Goal: Task Accomplishment & Management: Use online tool/utility

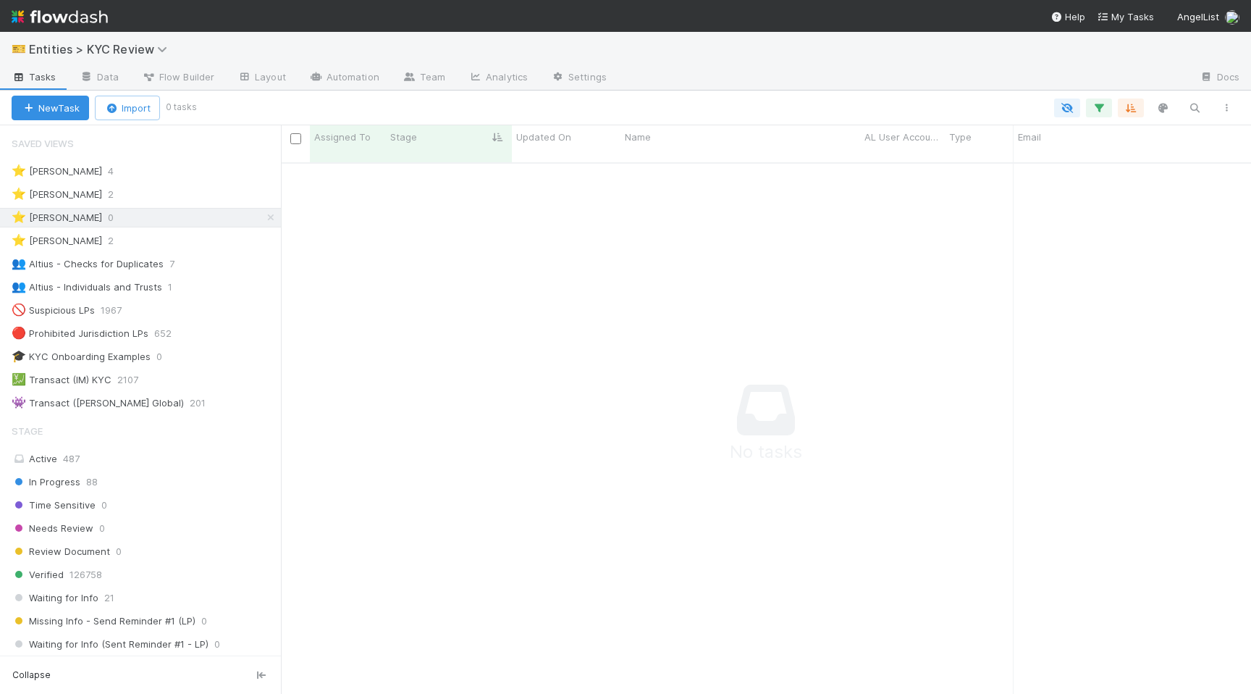
scroll to position [542, 970]
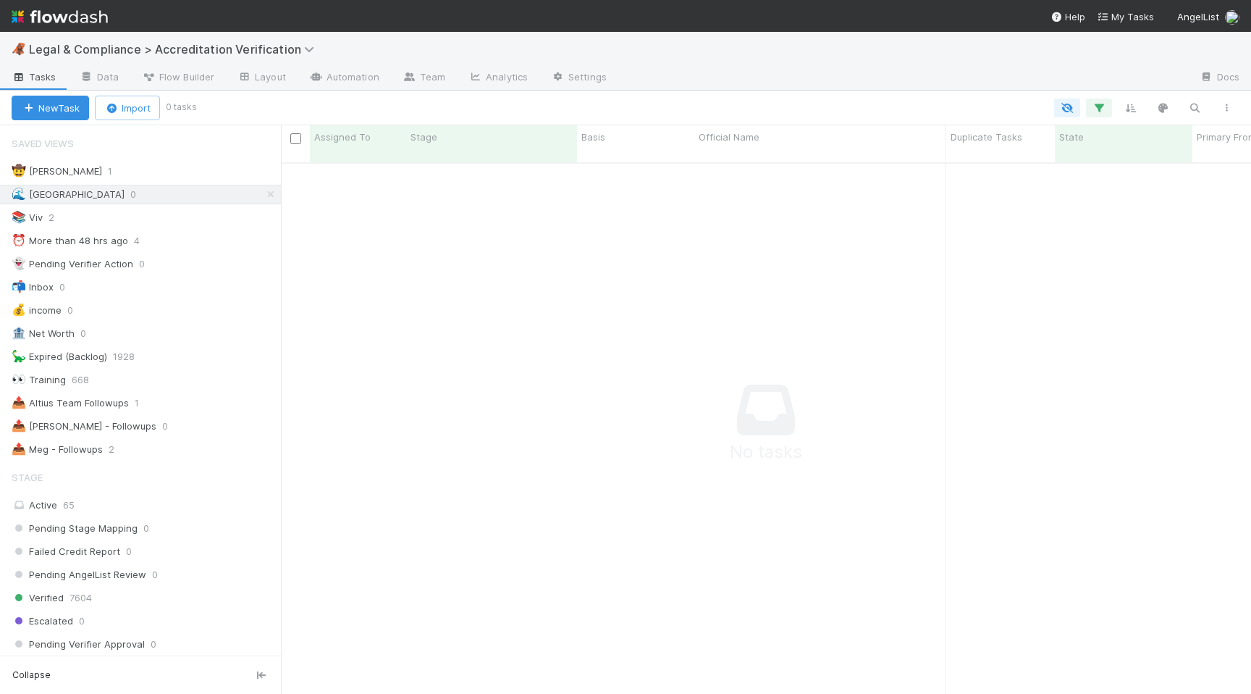
scroll to position [542, 970]
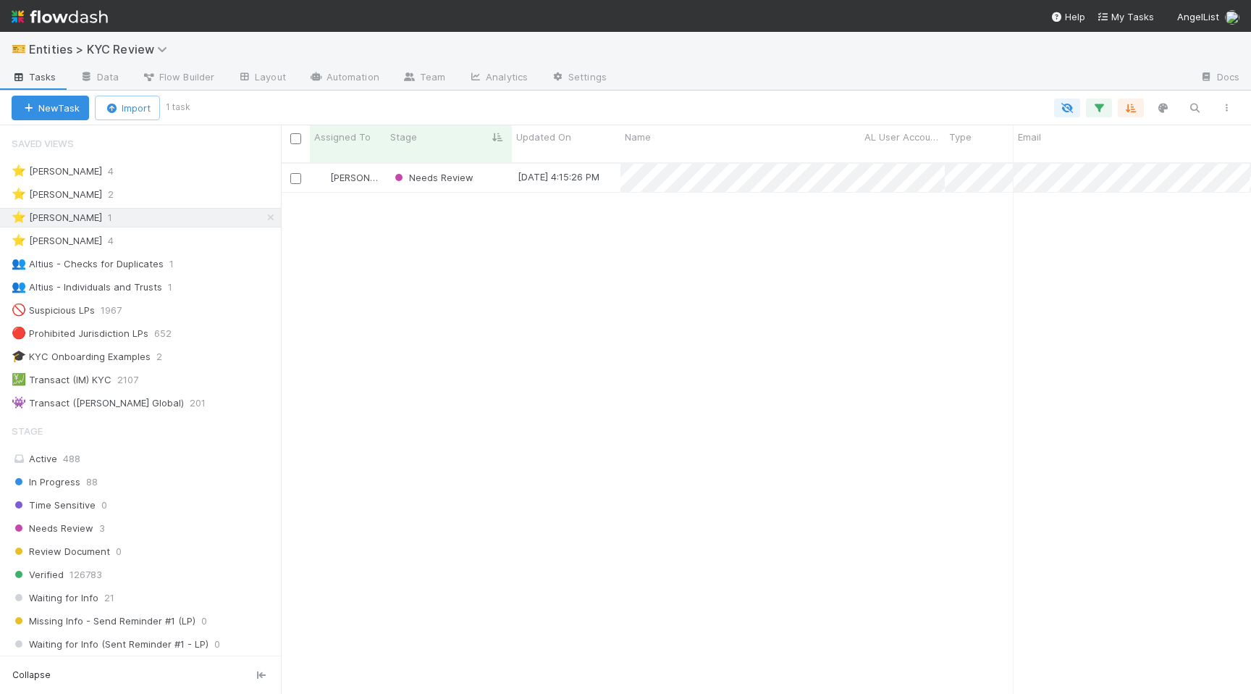
scroll to position [0, 1]
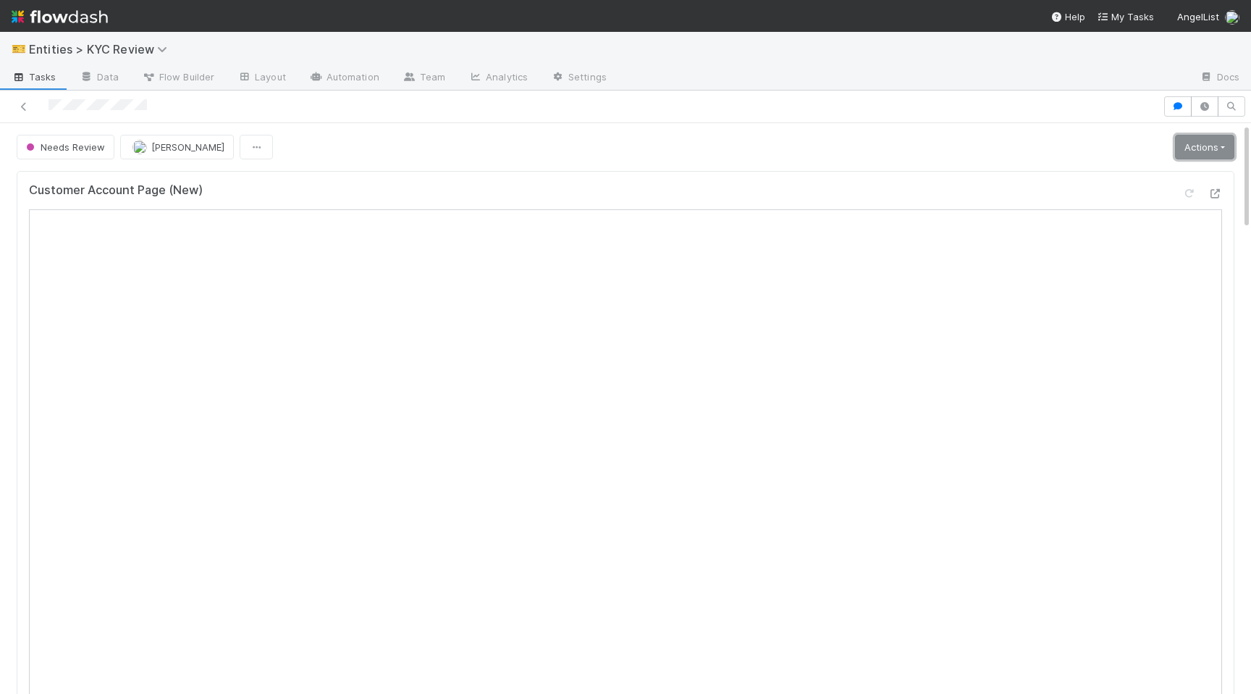
click at [1201, 155] on link "Actions" at bounding box center [1204, 147] width 59 height 25
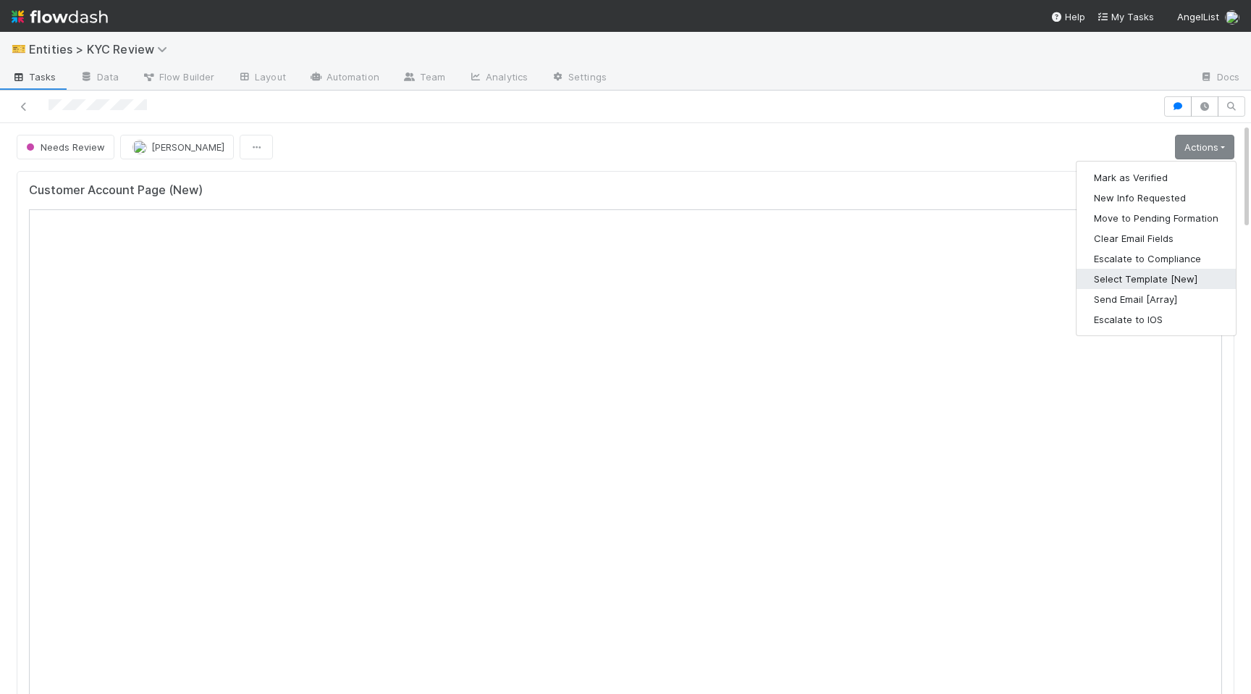
click at [1139, 274] on button "Select Template [New]" at bounding box center [1155, 279] width 159 height 20
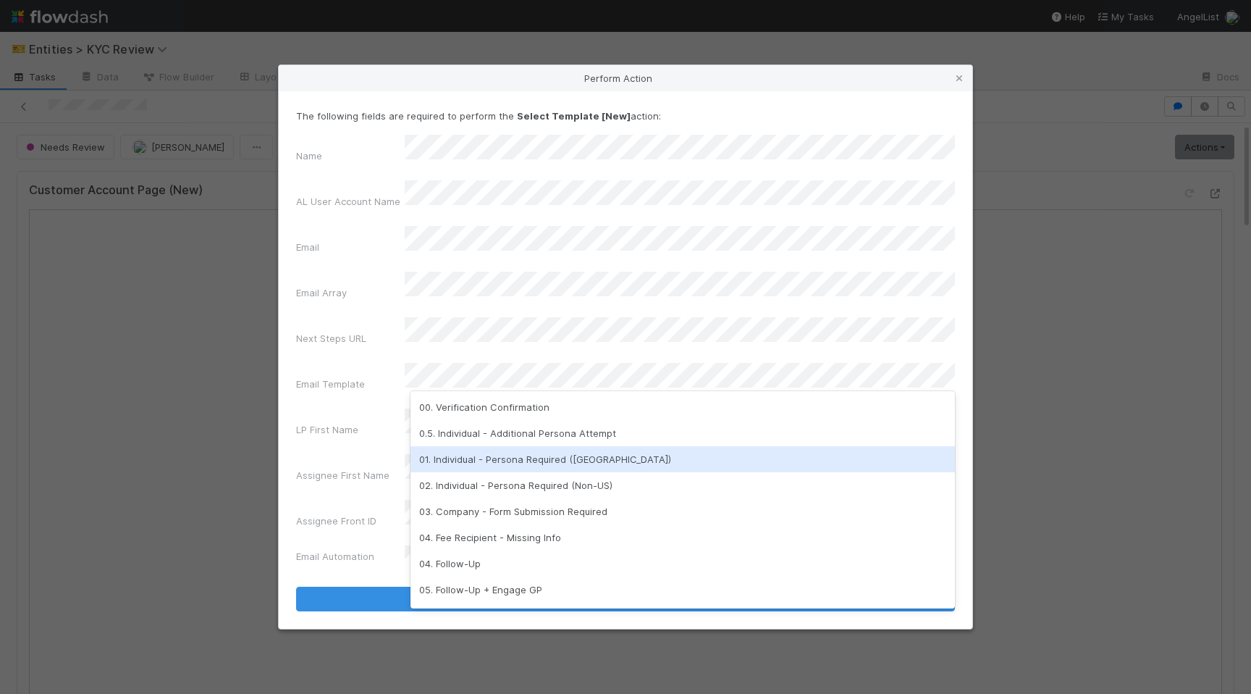
click at [544, 465] on div "01. Individual - Persona Required (US)" at bounding box center [682, 459] width 544 height 26
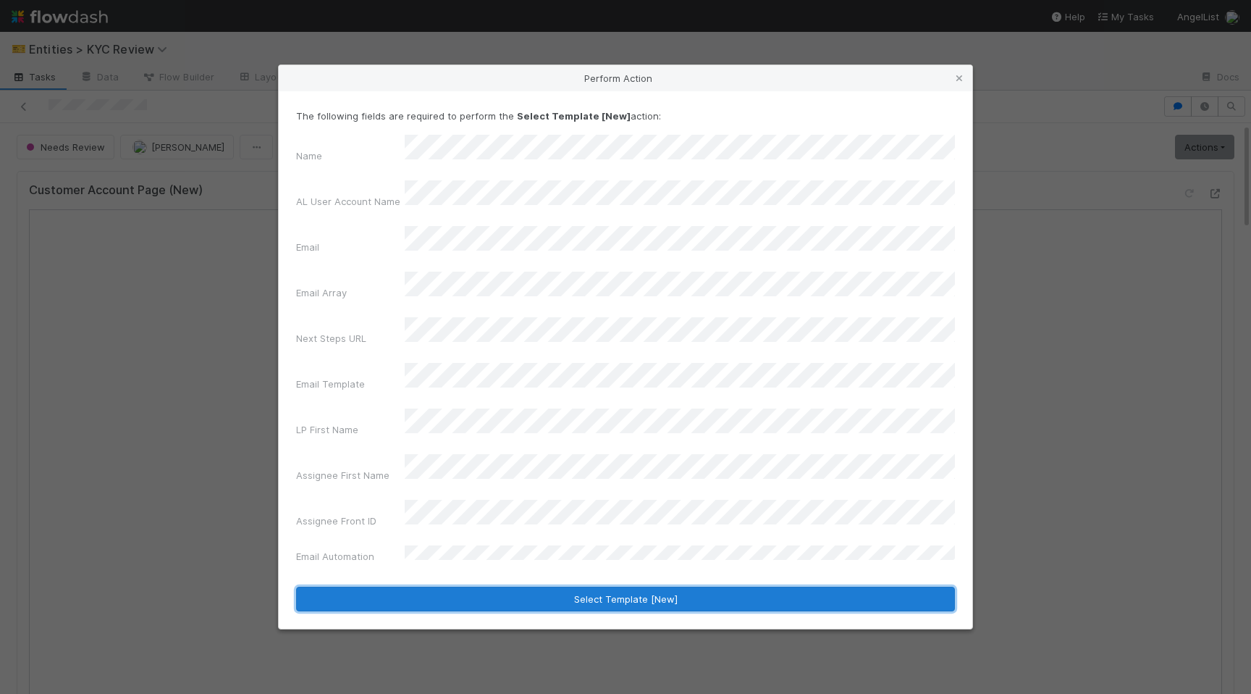
click at [536, 586] on button "Select Template [New]" at bounding box center [625, 598] width 659 height 25
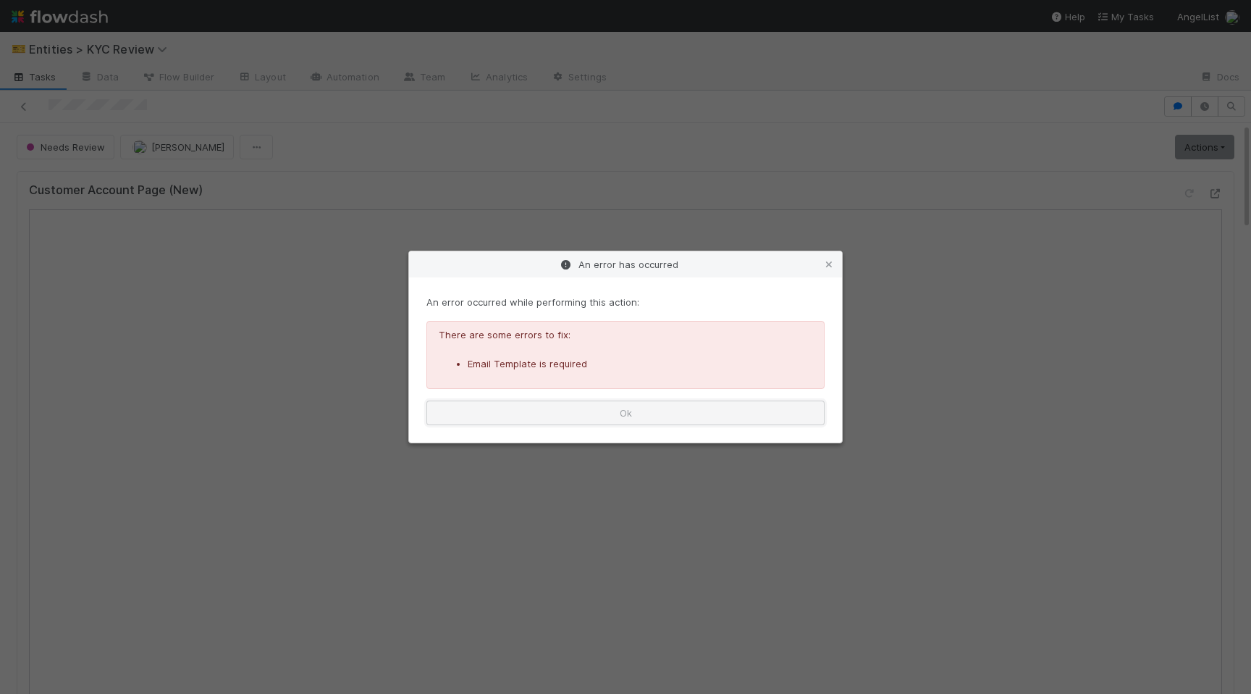
click at [483, 417] on button "Ok" at bounding box center [625, 412] width 398 height 25
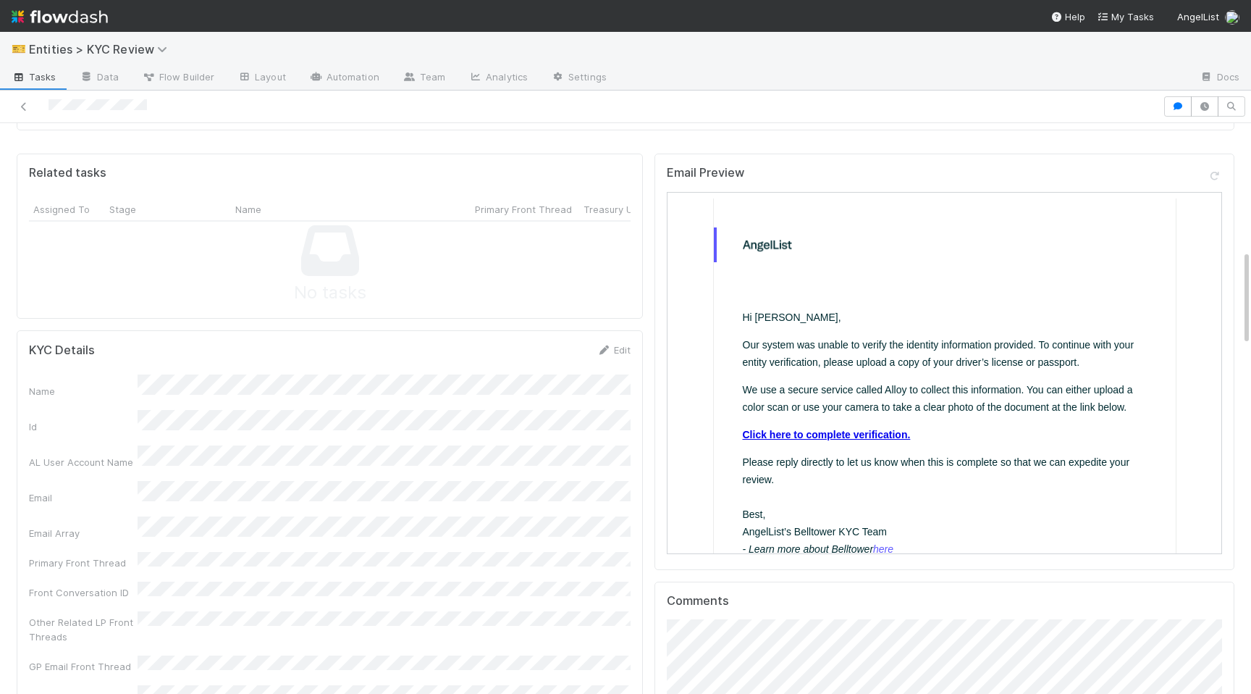
scroll to position [760, 0]
click at [617, 356] on link "Edit" at bounding box center [614, 351] width 34 height 12
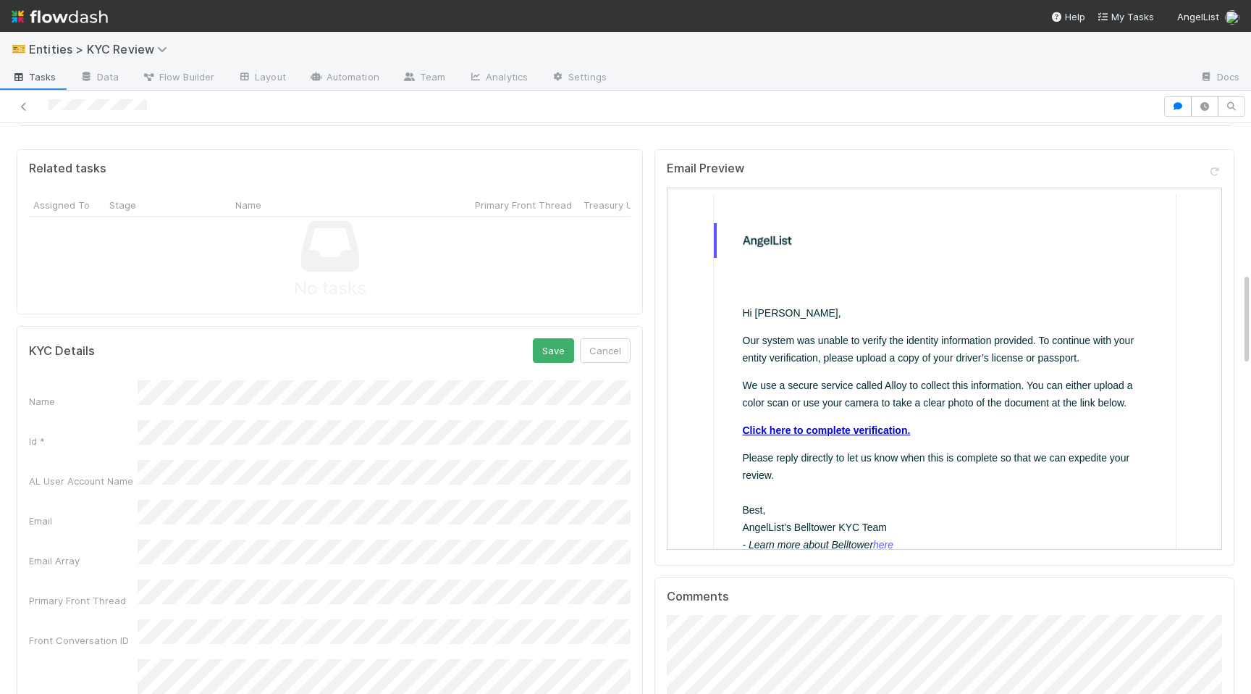
scroll to position [552, 0]
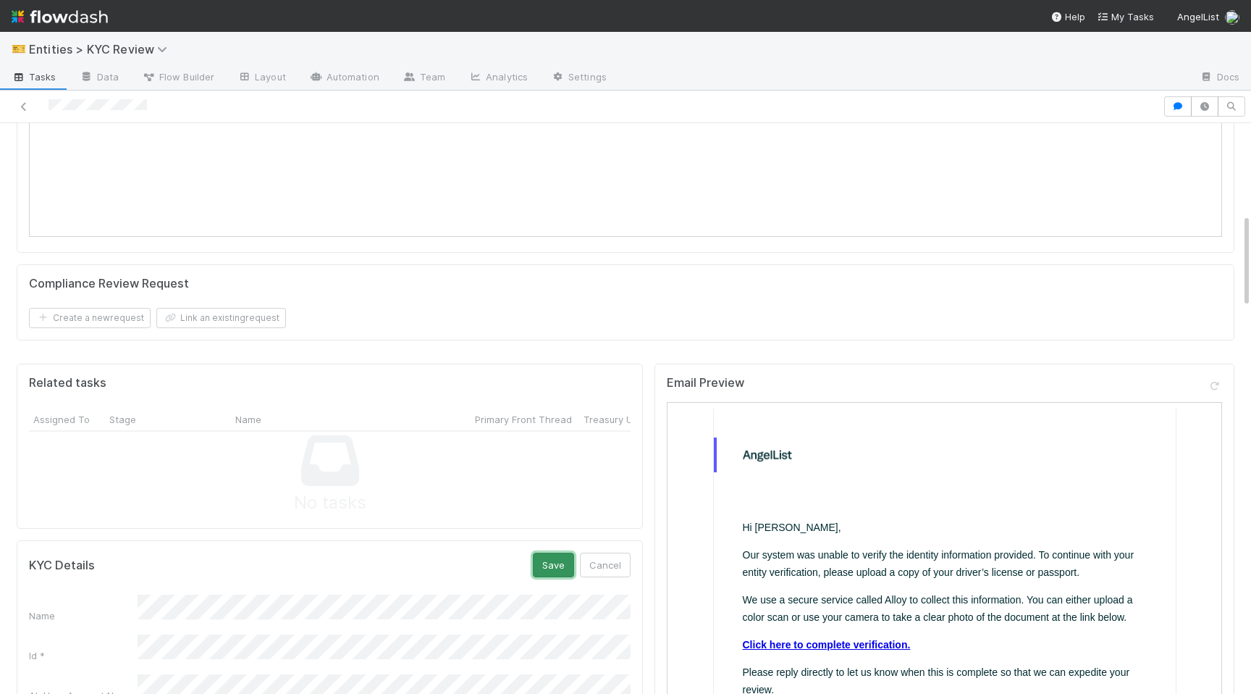
click at [541, 562] on button "Save" at bounding box center [553, 564] width 41 height 25
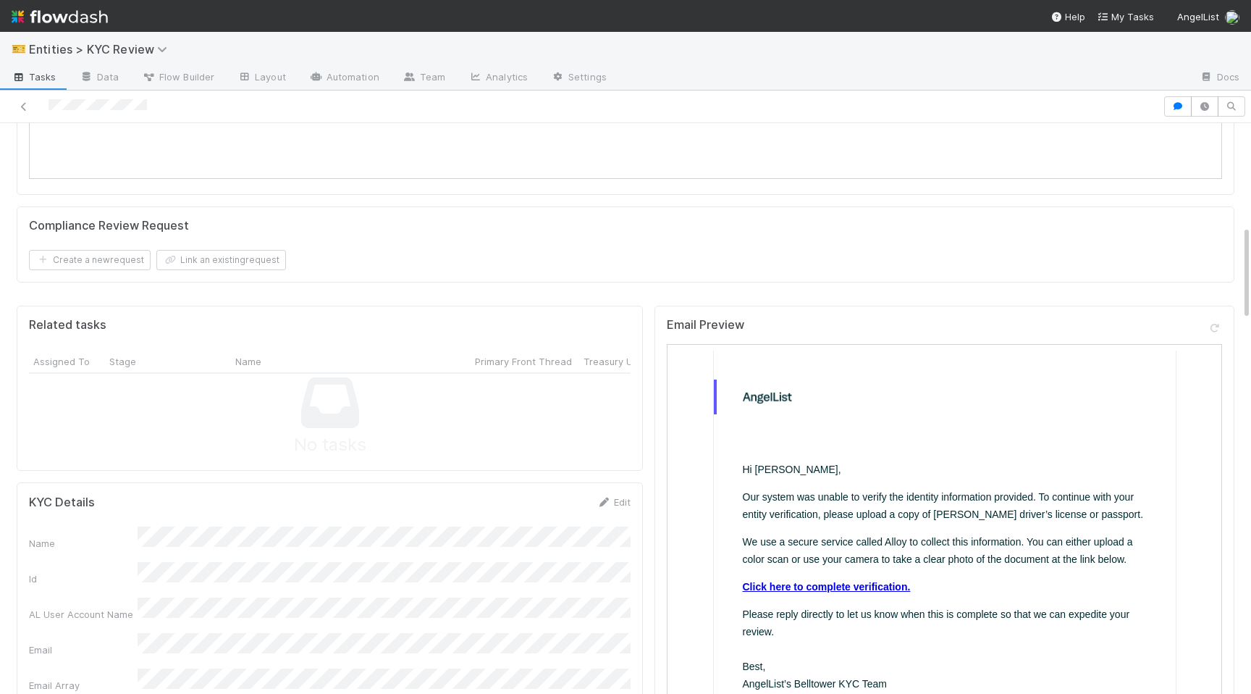
scroll to position [0, 0]
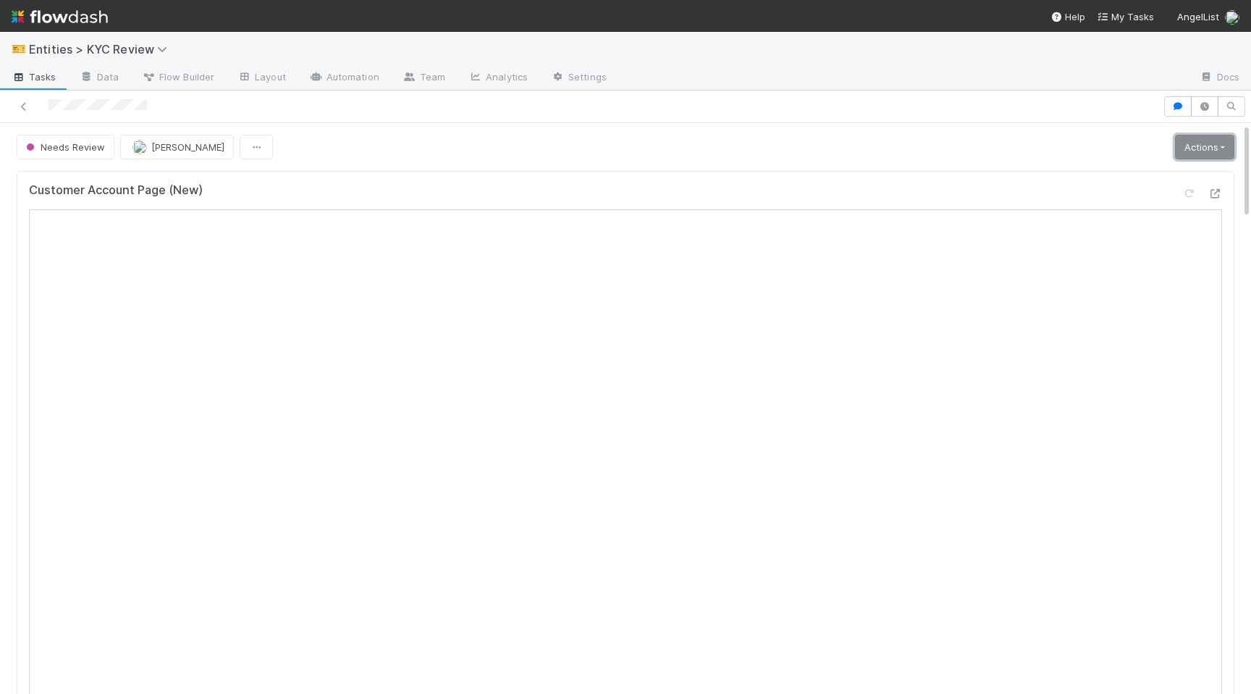
click at [1204, 146] on link "Actions" at bounding box center [1204, 147] width 59 height 25
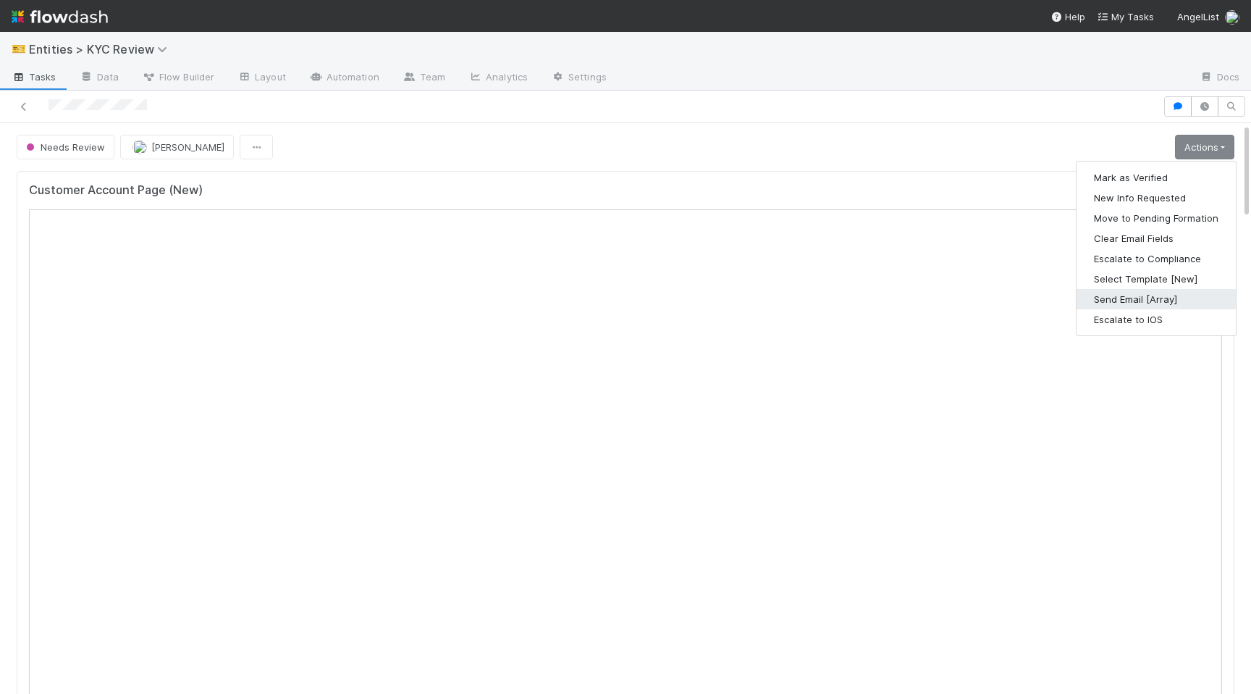
click at [1116, 298] on button "Send Email [Array]" at bounding box center [1155, 299] width 159 height 20
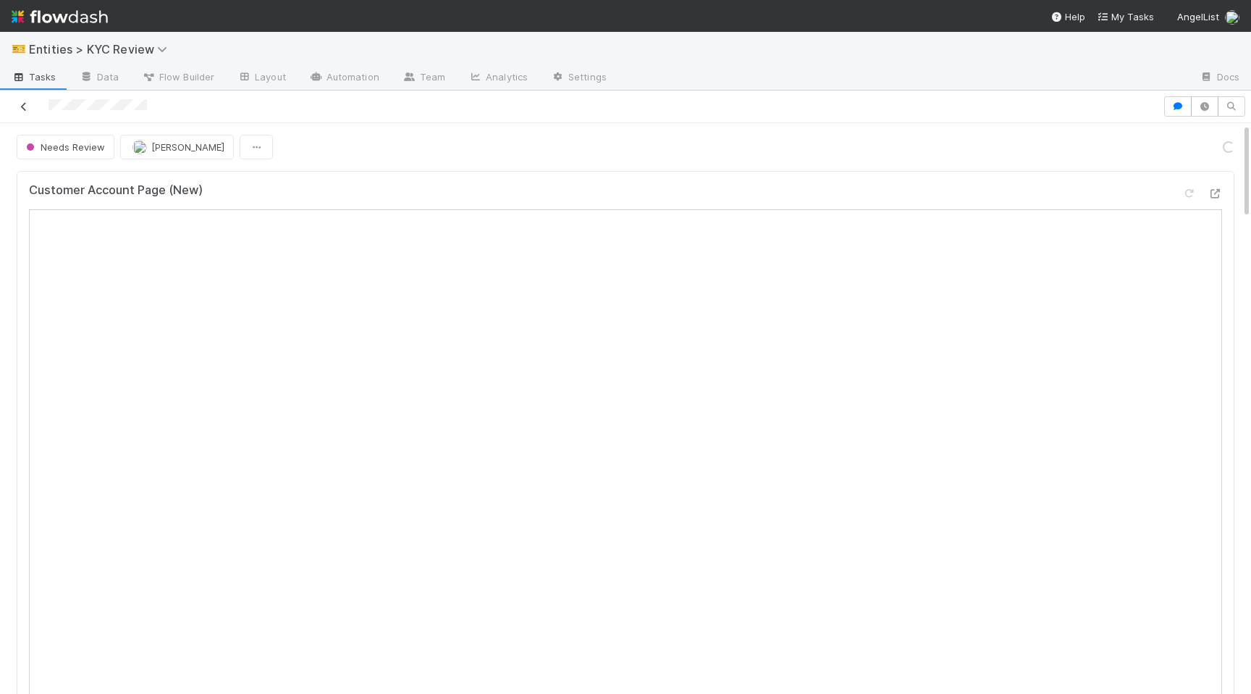
click at [30, 106] on icon at bounding box center [24, 106] width 14 height 9
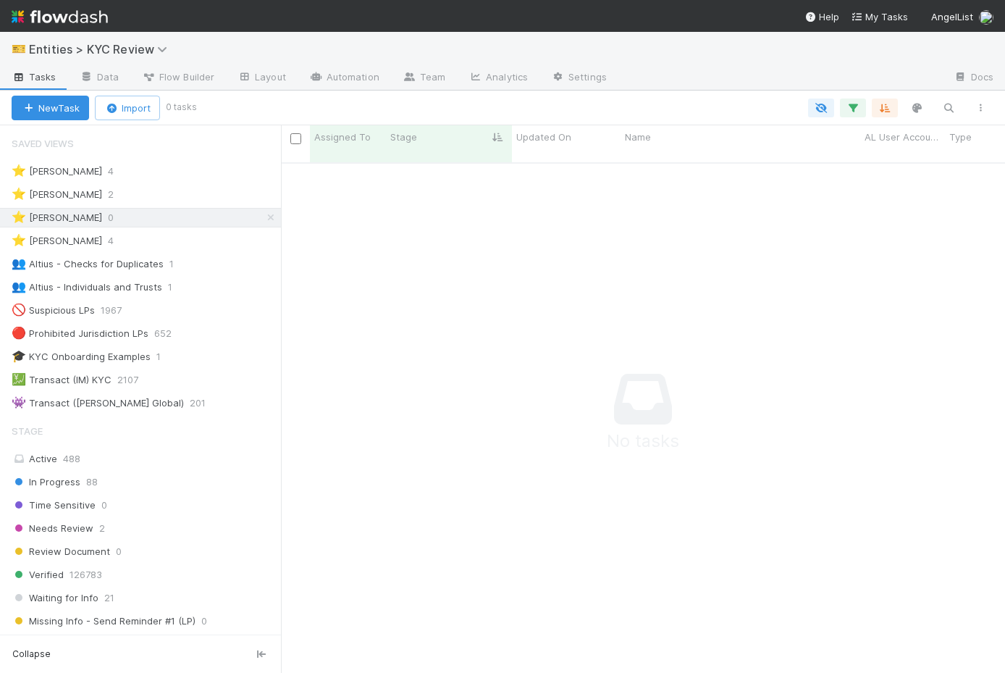
scroll to position [521, 724]
click at [216, 531] on div "Needs Review 2" at bounding box center [146, 528] width 269 height 18
click at [269, 216] on icon at bounding box center [271, 217] width 14 height 9
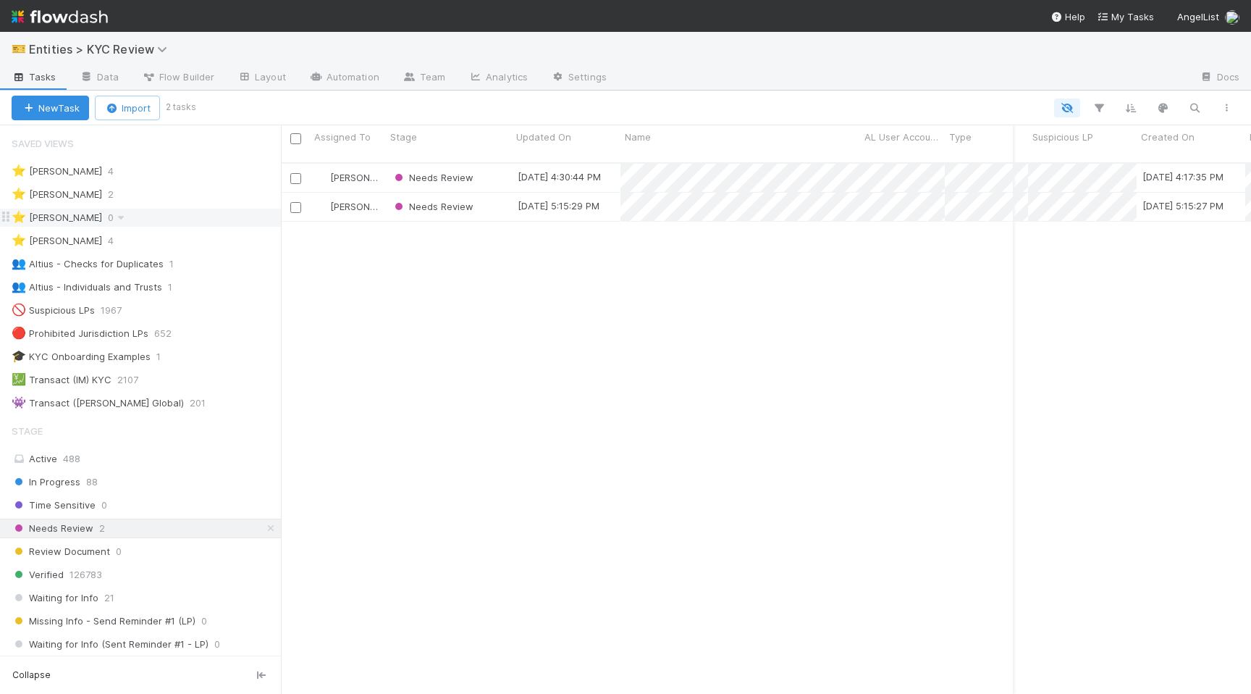
click at [208, 217] on div "⭐ Madison Stomberg 0" at bounding box center [146, 217] width 269 height 18
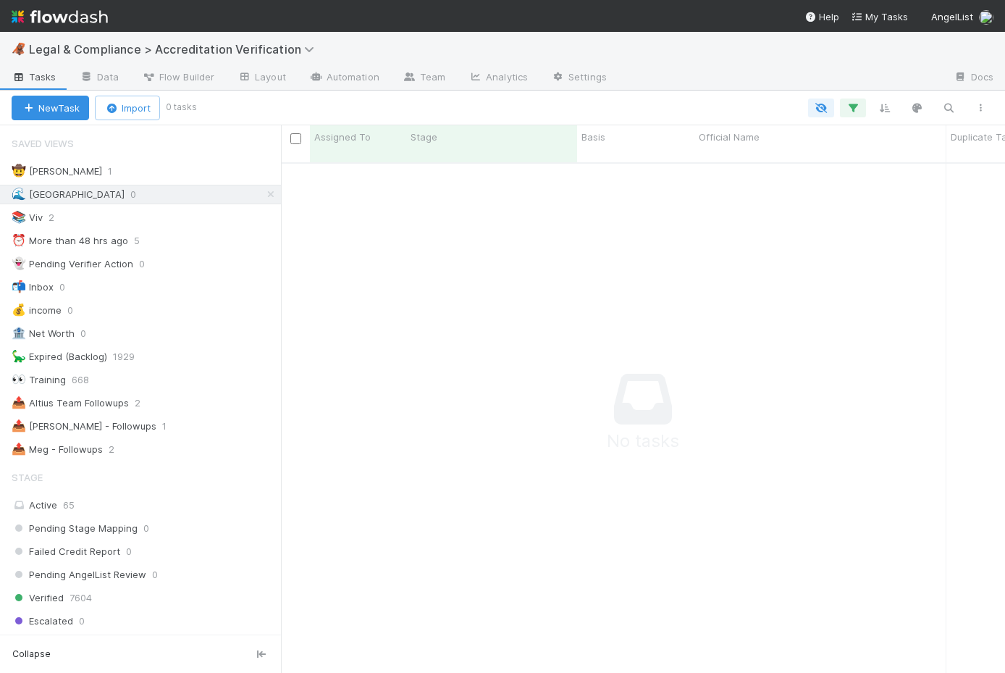
scroll to position [521, 724]
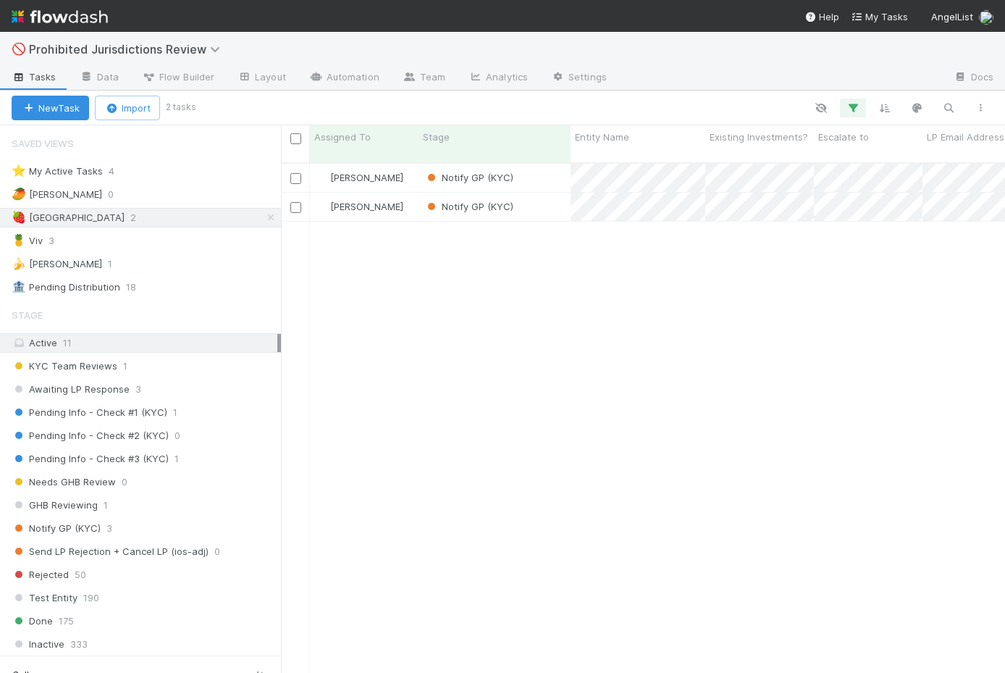
scroll to position [521, 724]
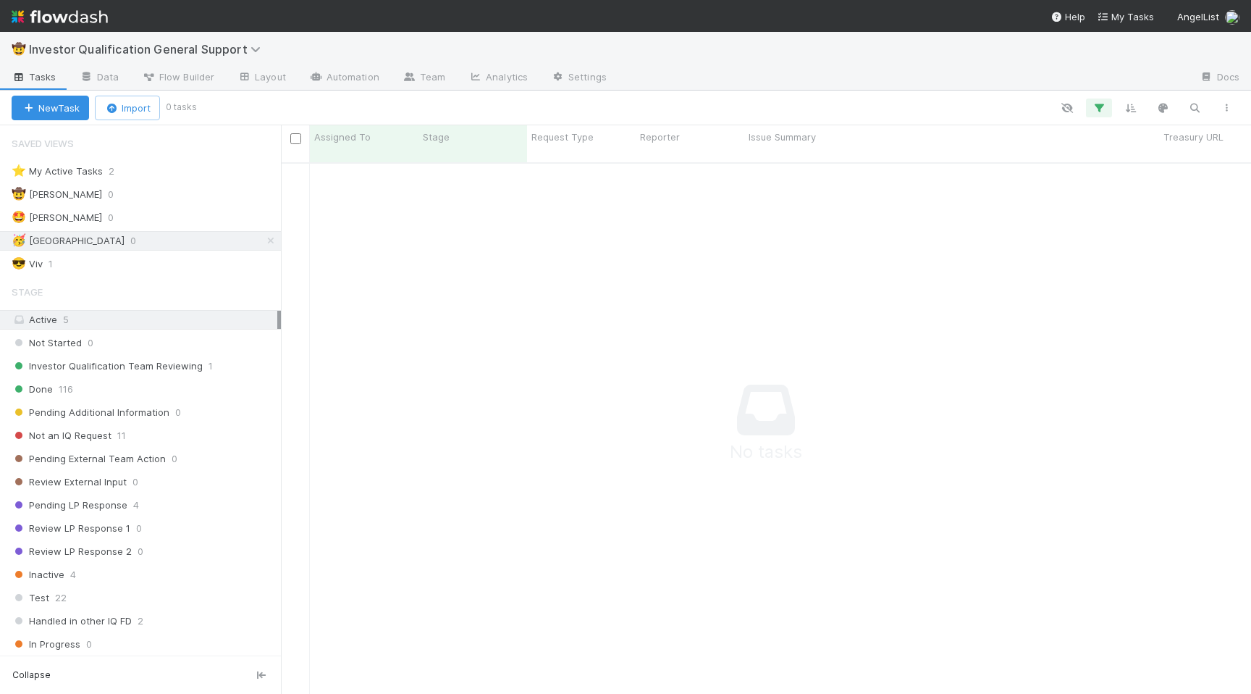
scroll to position [542, 970]
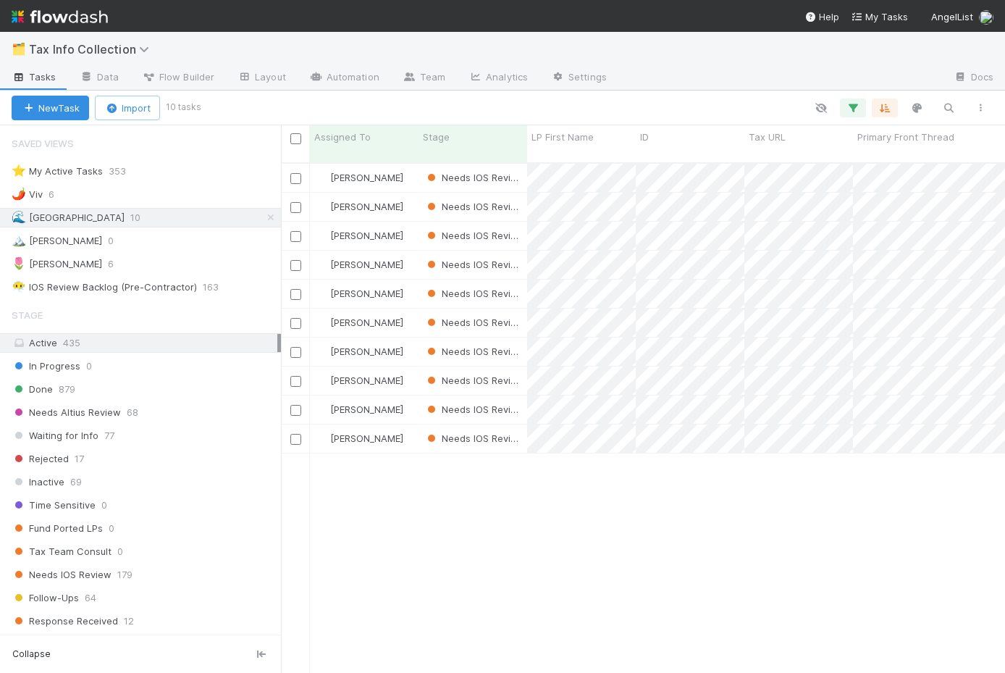
scroll to position [521, 724]
